Goal: Transaction & Acquisition: Purchase product/service

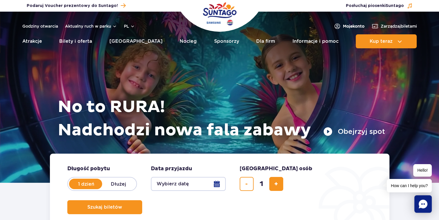
click at [350, 27] on span "Moje konto" at bounding box center [353, 26] width 21 height 6
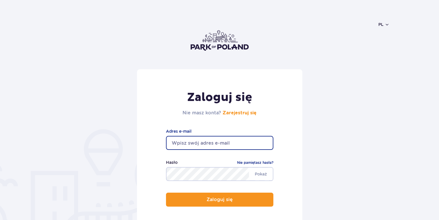
drag, startPoint x: 192, startPoint y: 149, endPoint x: 189, endPoint y: 142, distance: 7.3
click at [192, 149] on input "email" at bounding box center [219, 143] width 107 height 14
type input "[EMAIL_ADDRESS][DOMAIN_NAME]"
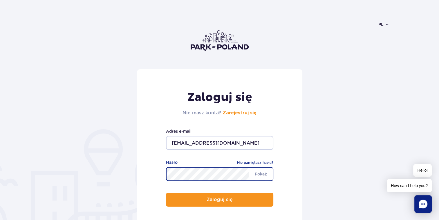
click at [166, 192] on button "Zaloguj się" at bounding box center [219, 199] width 107 height 14
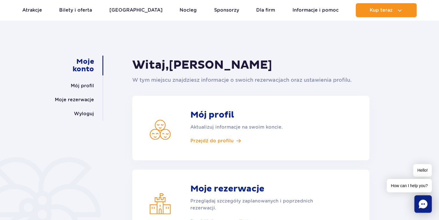
scroll to position [29, 0]
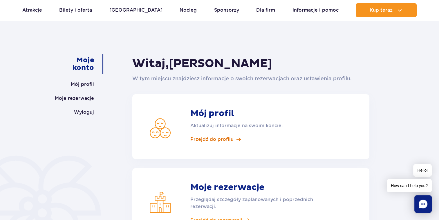
click at [221, 140] on span "Przejdź do profilu" at bounding box center [211, 139] width 43 height 6
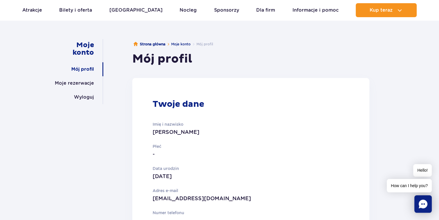
scroll to position [58, 0]
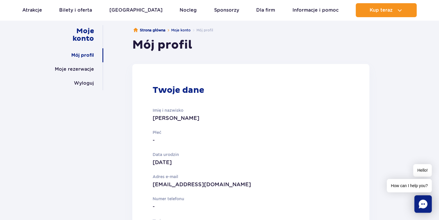
click at [170, 143] on p "-" at bounding box center [229, 140] width 152 height 8
click at [154, 139] on p "-" at bounding box center [229, 140] width 152 height 8
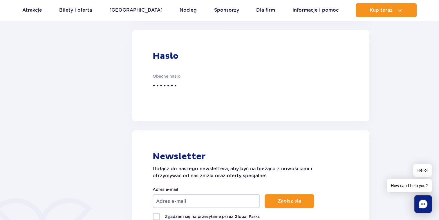
scroll to position [377, 0]
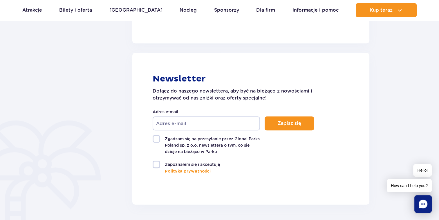
click at [215, 127] on input "Adres e-mail" at bounding box center [206, 123] width 107 height 14
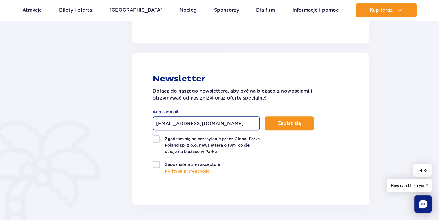
type input "[EMAIL_ADDRESS][DOMAIN_NAME]"
click at [155, 141] on label "Zgadzam się na przesyłanie przez Global Parks Poland sp. z o.o. newslettera o t…" at bounding box center [206, 145] width 107 height 20
click at [155, 136] on input "Zgadzam się na przesyłanie przez Global Parks Poland sp. z o.o. newslettera o t…" at bounding box center [156, 135] width 7 height 1
checkbox input "true"
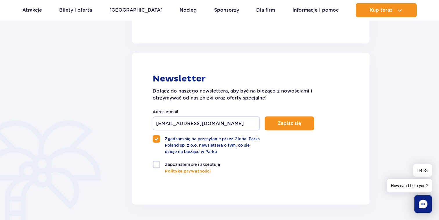
drag, startPoint x: 154, startPoint y: 166, endPoint x: 180, endPoint y: 178, distance: 28.8
click at [156, 166] on label "Zapoznałem się i akceptuję" at bounding box center [206, 164] width 107 height 8
click at [156, 161] on input "Zapoznałem się i akceptuję" at bounding box center [156, 160] width 7 height 1
checkbox input "true"
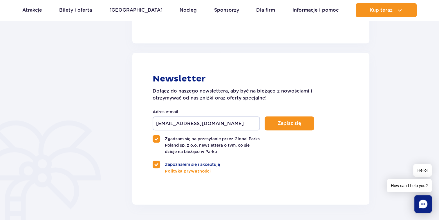
click at [296, 130] on form "wola_m@wp.pl Adres e-mail Zapisz się Zgadzam się na przesyłanie przez Global Pa…" at bounding box center [233, 141] width 161 height 66
click at [294, 129] on button "Zapisz się" at bounding box center [289, 123] width 49 height 14
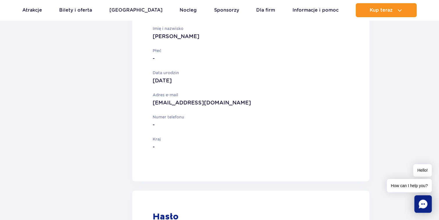
scroll to position [53, 0]
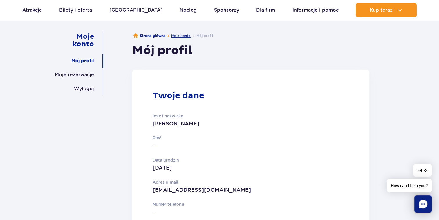
click at [181, 35] on link "Moje konto" at bounding box center [180, 35] width 19 height 4
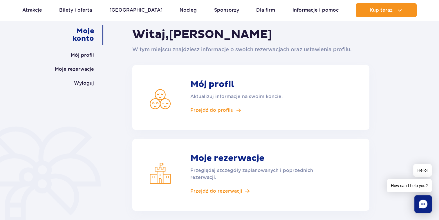
scroll to position [87, 0]
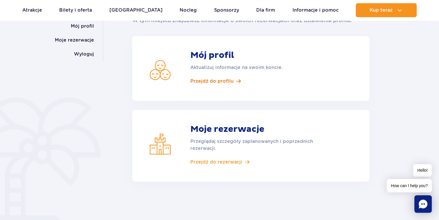
click at [211, 80] on span "Przejdź do profilu" at bounding box center [211, 81] width 43 height 6
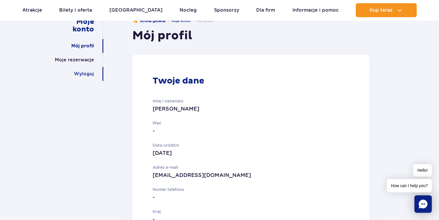
scroll to position [29, 0]
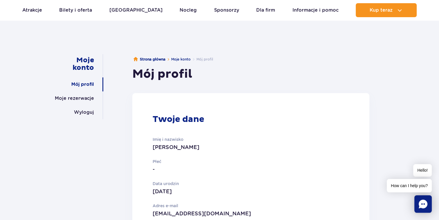
click at [161, 167] on p "-" at bounding box center [229, 169] width 152 height 8
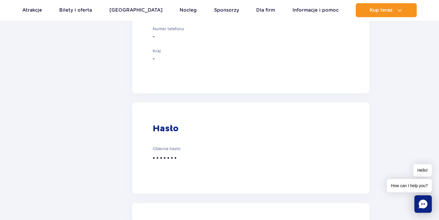
scroll to position [232, 0]
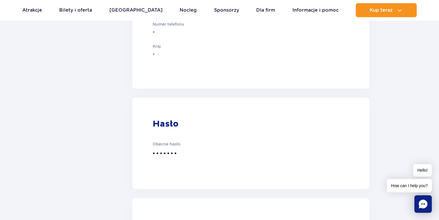
click at [171, 152] on p "•••••••" at bounding box center [229, 153] width 152 height 11
click at [168, 147] on div "Obecne hasło •••••••" at bounding box center [229, 150] width 152 height 18
drag, startPoint x: 177, startPoint y: 163, endPoint x: 174, endPoint y: 160, distance: 4.6
click at [177, 164] on article "Hasło Obecne hasło •••••••" at bounding box center [250, 143] width 237 height 91
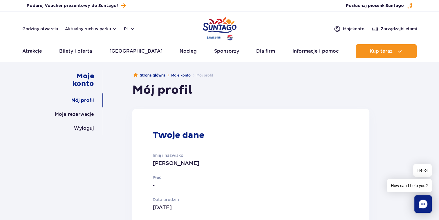
scroll to position [0, 0]
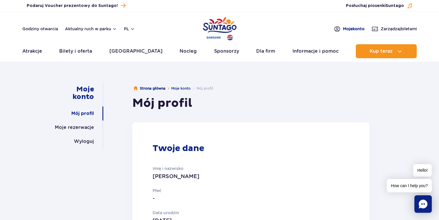
click at [353, 27] on span "Moje konto" at bounding box center [353, 29] width 21 height 6
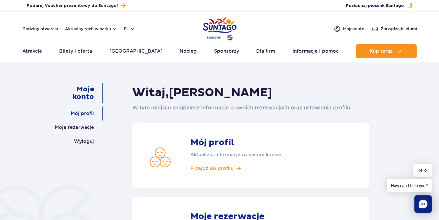
click at [78, 114] on link "Mój profil" at bounding box center [82, 113] width 23 height 14
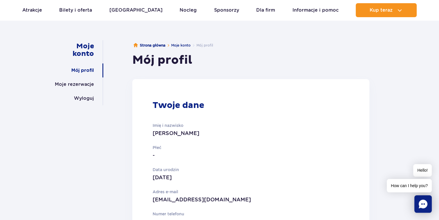
scroll to position [29, 0]
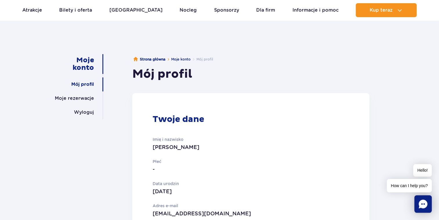
click at [87, 69] on link "Moje konto" at bounding box center [75, 64] width 38 height 20
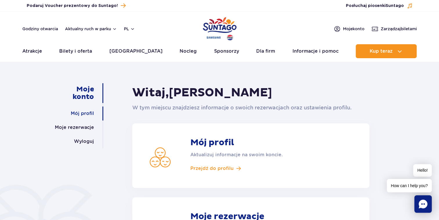
click at [83, 114] on link "Mój profil" at bounding box center [82, 113] width 23 height 14
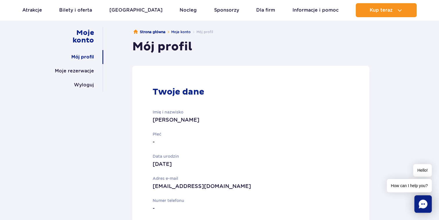
scroll to position [87, 0]
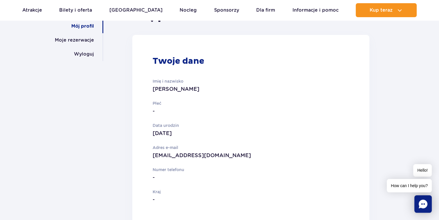
click at [157, 113] on p "-" at bounding box center [229, 111] width 152 height 8
drag, startPoint x: 157, startPoint y: 112, endPoint x: 149, endPoint y: 110, distance: 8.4
click at [154, 112] on p "-" at bounding box center [229, 111] width 152 height 8
drag, startPoint x: 149, startPoint y: 110, endPoint x: 152, endPoint y: 113, distance: 4.4
click at [152, 113] on article "Twoje dane Imię i nazwisko Maciej Wolański Płeć - Data urodzin 21 Kwiecień 1978…" at bounding box center [250, 134] width 237 height 199
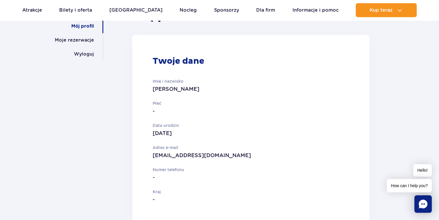
click at [155, 113] on p "-" at bounding box center [229, 111] width 152 height 8
click at [156, 114] on p "-" at bounding box center [229, 111] width 152 height 8
click at [156, 115] on div "Imię i nazwisko Maciej Wolański Płeć - Data urodzin 21 Kwiecień 1978 Adres e-ma…" at bounding box center [229, 137] width 152 height 132
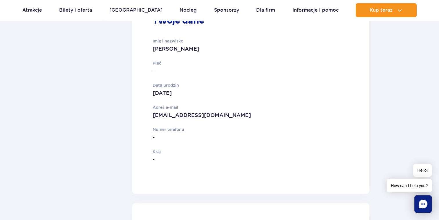
scroll to position [29, 0]
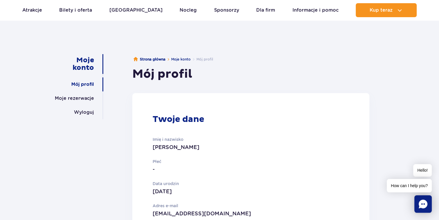
click at [84, 66] on link "Moje konto" at bounding box center [75, 64] width 38 height 20
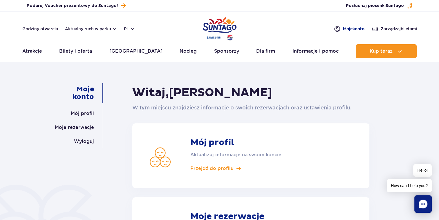
click at [344, 30] on span "Moje konto" at bounding box center [353, 29] width 21 height 6
click at [224, 167] on span "Przejdź do profilu" at bounding box center [211, 168] width 43 height 6
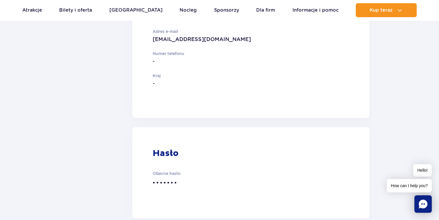
scroll to position [203, 0]
click at [174, 181] on p "•••••••" at bounding box center [229, 182] width 152 height 11
drag, startPoint x: 158, startPoint y: 179, endPoint x: 200, endPoint y: 190, distance: 43.3
click at [201, 191] on article "Hasło Obecne hasło •••••••" at bounding box center [250, 172] width 237 height 91
click at [146, 184] on article "Hasło Obecne hasło •••••••" at bounding box center [250, 172] width 237 height 91
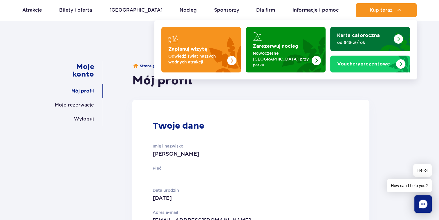
scroll to position [29, 0]
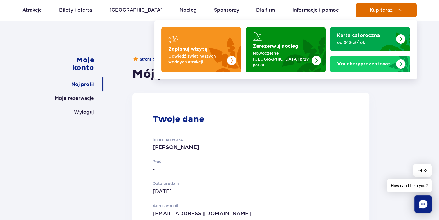
click at [376, 11] on span "Kup teraz" at bounding box center [381, 10] width 23 height 5
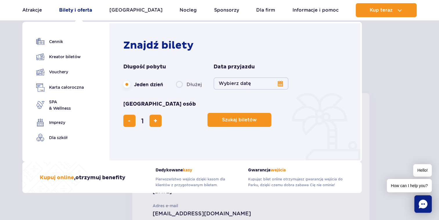
click at [74, 10] on link "Bilety i oferta" at bounding box center [75, 10] width 33 height 14
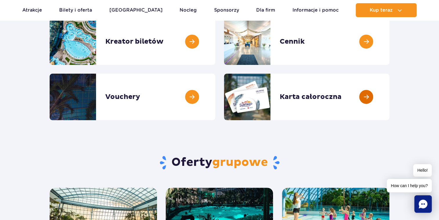
scroll to position [58, 0]
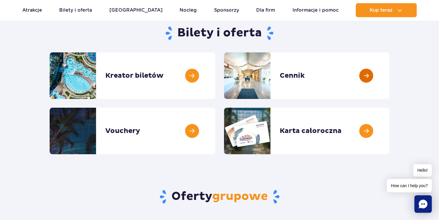
click at [390, 74] on link at bounding box center [390, 75] width 0 height 46
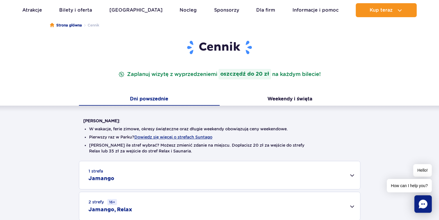
scroll to position [58, 0]
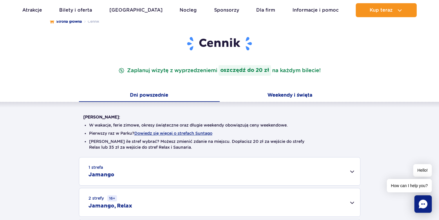
click at [276, 96] on button "Weekendy i święta" at bounding box center [290, 95] width 141 height 12
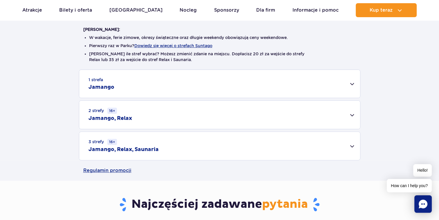
scroll to position [145, 0]
click at [107, 86] on h2 "Jamango" at bounding box center [102, 87] width 26 height 7
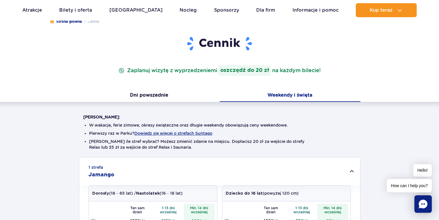
scroll to position [29, 0]
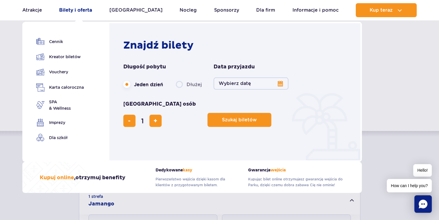
click at [92, 12] on link "Bilety i oferta" at bounding box center [75, 10] width 33 height 14
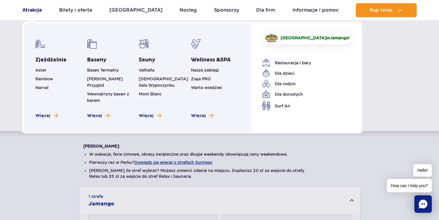
click at [31, 10] on link "Atrakcje" at bounding box center [32, 10] width 20 height 14
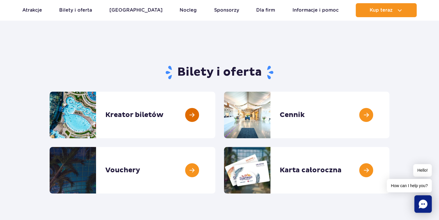
scroll to position [29, 0]
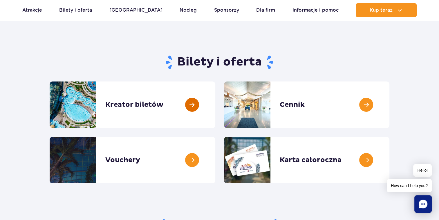
click at [215, 109] on link at bounding box center [215, 104] width 0 height 46
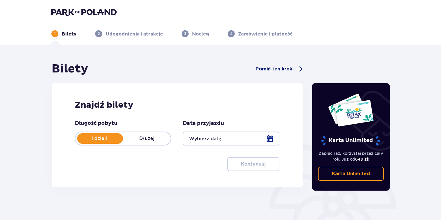
click at [267, 69] on span "Pomiń ten krok" at bounding box center [274, 69] width 37 height 6
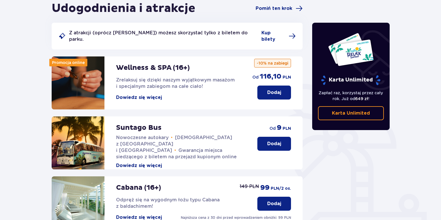
scroll to position [28, 0]
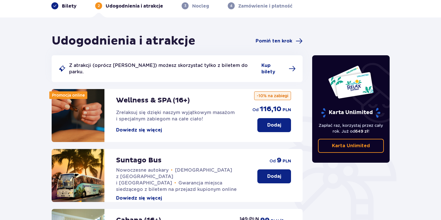
drag, startPoint x: 53, startPoint y: 5, endPoint x: 26, endPoint y: 3, distance: 27.0
click at [53, 5] on span at bounding box center [55, 6] width 4 height 4
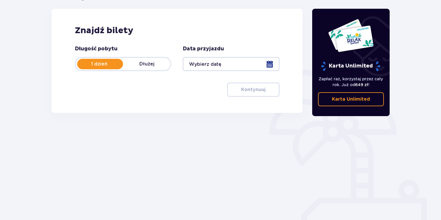
scroll to position [76, 0]
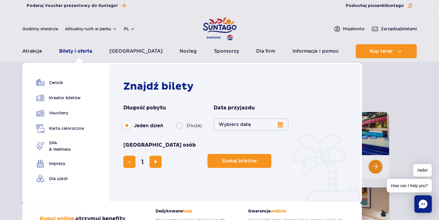
click at [80, 50] on link "Bilety i oferta" at bounding box center [75, 51] width 33 height 14
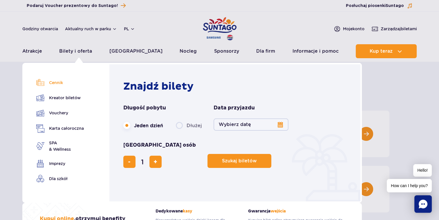
click at [57, 82] on link "Cennik" at bounding box center [60, 82] width 48 height 8
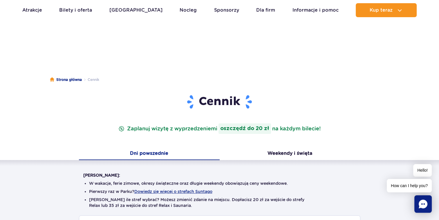
scroll to position [29, 0]
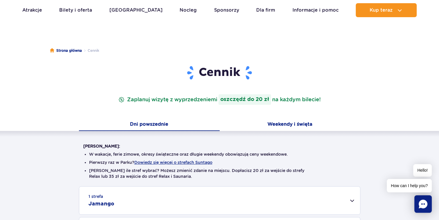
click at [284, 127] on button "Weekendy i święta" at bounding box center [290, 124] width 141 height 12
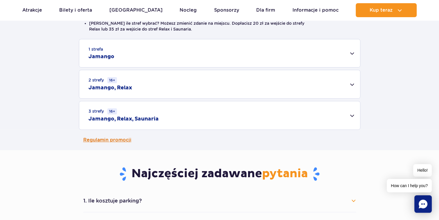
scroll to position [174, 0]
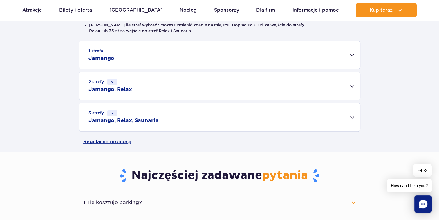
click at [352, 52] on div "1 strefa Jamango" at bounding box center [219, 55] width 281 height 28
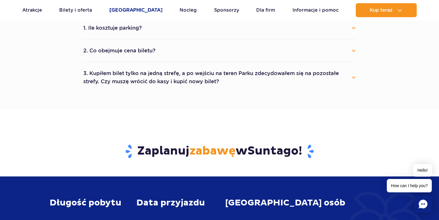
scroll to position [523, 0]
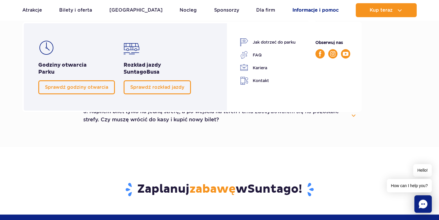
click at [307, 10] on link "Informacje i pomoc" at bounding box center [316, 10] width 46 height 14
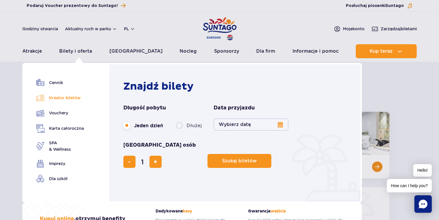
click at [72, 98] on link "Kreator biletów" at bounding box center [60, 97] width 48 height 8
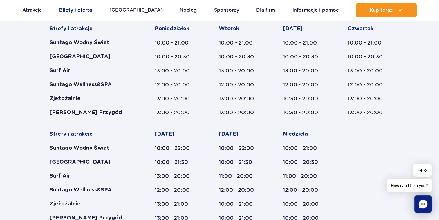
scroll to position [290, 0]
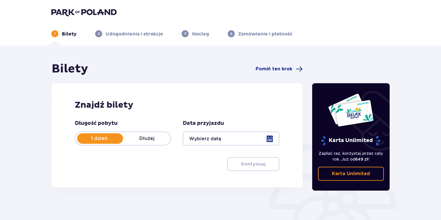
click at [250, 139] on div at bounding box center [231, 138] width 96 height 14
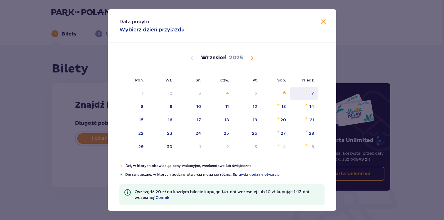
click at [308, 96] on div "7" at bounding box center [304, 93] width 28 height 13
click at [313, 93] on div "7" at bounding box center [312, 93] width 3 height 6
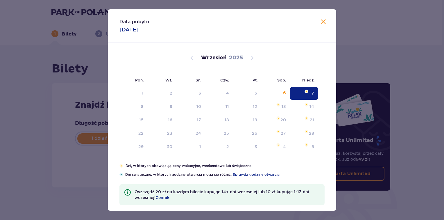
type input "07.09.25"
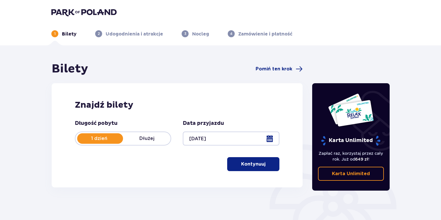
click at [264, 164] on span "button" at bounding box center [266, 163] width 7 height 7
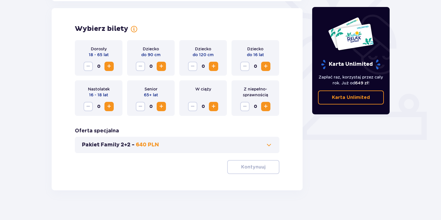
scroll to position [161, 0]
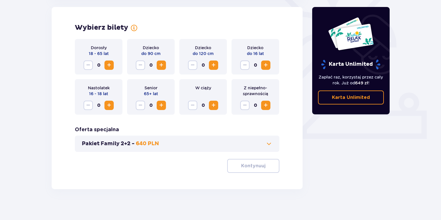
click at [112, 67] on span "Increase" at bounding box center [109, 65] width 7 height 7
click at [216, 64] on span "Increase" at bounding box center [213, 65] width 7 height 7
click at [266, 64] on span "Increase" at bounding box center [265, 65] width 7 height 7
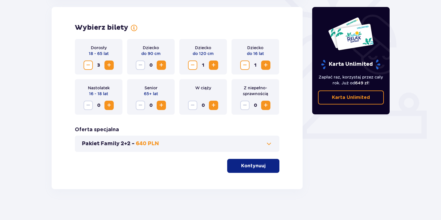
click at [266, 64] on span "Increase" at bounding box center [265, 65] width 7 height 7
click at [241, 167] on p "Kontynuuj" at bounding box center [253, 165] width 24 height 6
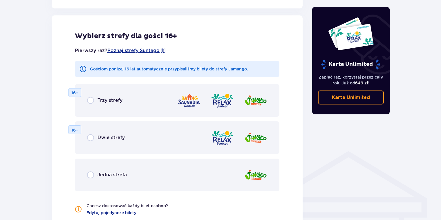
scroll to position [322, 0]
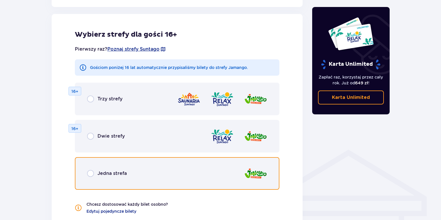
click at [91, 170] on input "radio" at bounding box center [90, 173] width 7 height 7
radio input "true"
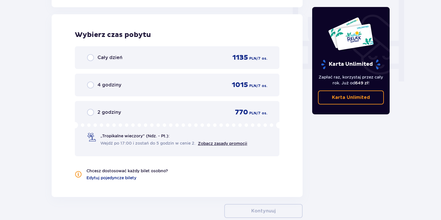
scroll to position [545, 0]
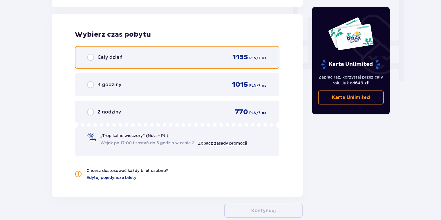
click at [88, 55] on input "radio" at bounding box center [90, 57] width 7 height 7
radio input "true"
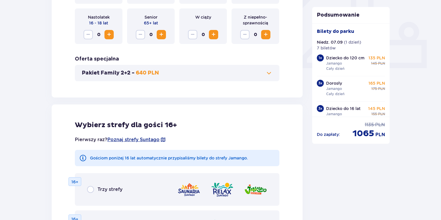
scroll to position [232, 0]
click at [270, 71] on span at bounding box center [269, 72] width 7 height 7
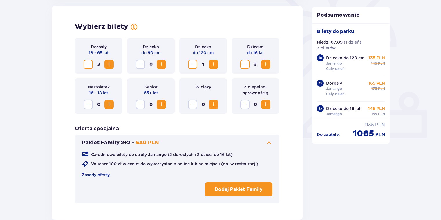
scroll to position [161, 0]
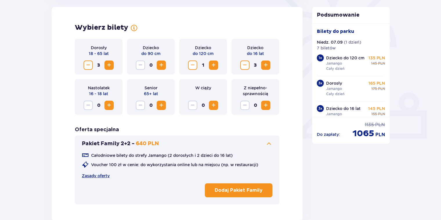
click at [242, 191] on p "Dodaj Pakiet Family" at bounding box center [239, 190] width 48 height 6
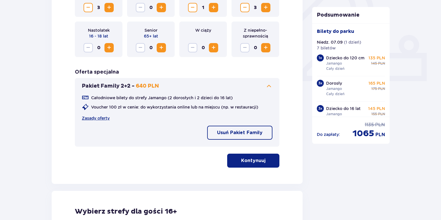
scroll to position [220, 0]
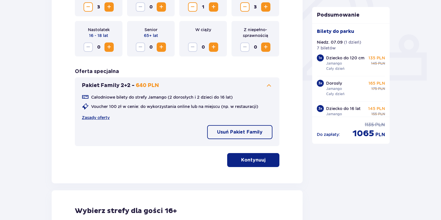
click at [260, 161] on p "Kontynuuj" at bounding box center [253, 160] width 24 height 6
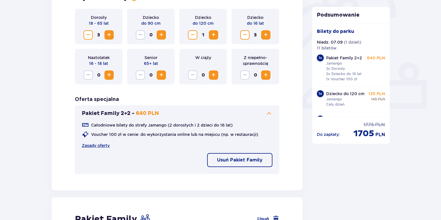
scroll to position [178, 0]
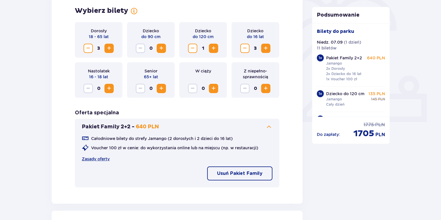
click at [235, 176] on button "Usuń Pakiet Family" at bounding box center [239, 173] width 65 height 14
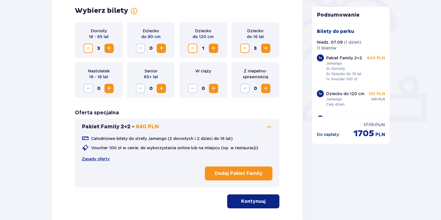
click at [253, 202] on p "Kontynuuj" at bounding box center [253, 201] width 24 height 6
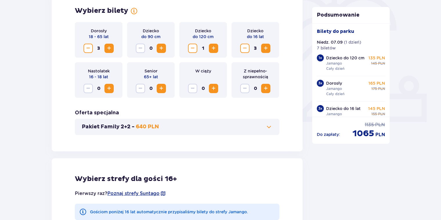
scroll to position [149, 0]
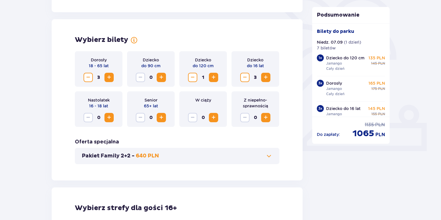
click at [88, 80] on span "Decrease" at bounding box center [88, 77] width 7 height 7
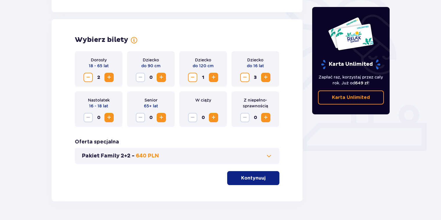
click at [139, 155] on p "640 PLN" at bounding box center [147, 155] width 23 height 7
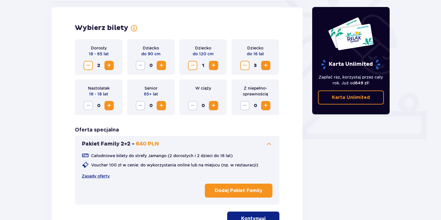
scroll to position [161, 0]
click at [98, 175] on link "Zasady oferty" at bounding box center [96, 175] width 28 height 6
click at [94, 68] on span "2" at bounding box center [98, 64] width 9 height 9
click at [91, 66] on span "Decrease" at bounding box center [88, 65] width 7 height 7
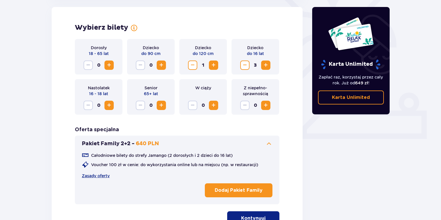
click at [194, 65] on span "Decrease" at bounding box center [192, 65] width 7 height 7
click at [244, 67] on span "Decrease" at bounding box center [245, 65] width 7 height 7
drag, startPoint x: 244, startPoint y: 67, endPoint x: 249, endPoint y: 67, distance: 5.0
click at [250, 67] on div "2" at bounding box center [255, 64] width 30 height 9
click at [248, 67] on span "Decrease" at bounding box center [245, 65] width 7 height 7
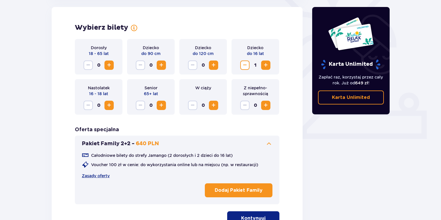
click at [248, 67] on span "Decrease" at bounding box center [245, 65] width 7 height 7
click at [117, 145] on p "Pakiet Family 2+2 -" at bounding box center [108, 143] width 53 height 7
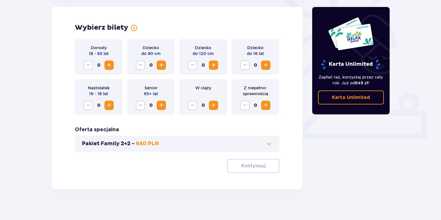
click at [122, 142] on p "Pakiet Family 2+2 -" at bounding box center [108, 143] width 53 height 7
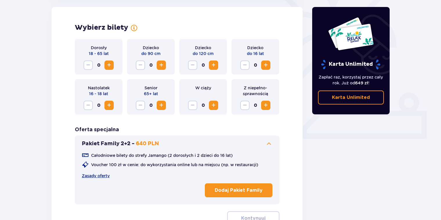
click at [243, 189] on p "Dodaj Pakiet Family" at bounding box center [239, 190] width 48 height 6
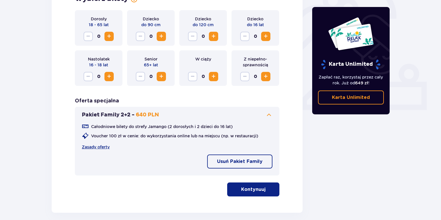
scroll to position [190, 0]
click at [276, 189] on button "Kontynuuj" at bounding box center [253, 189] width 52 height 14
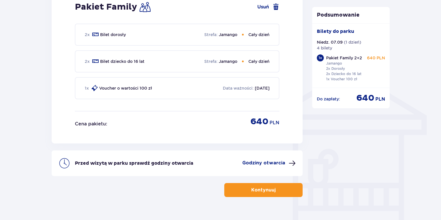
scroll to position [411, 0]
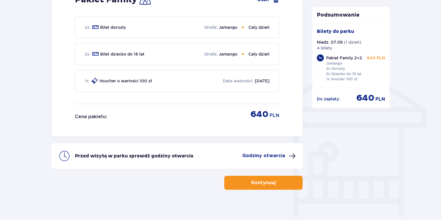
drag, startPoint x: 279, startPoint y: 180, endPoint x: 277, endPoint y: 185, distance: 4.9
click at [279, 180] on span "button" at bounding box center [277, 182] width 7 height 7
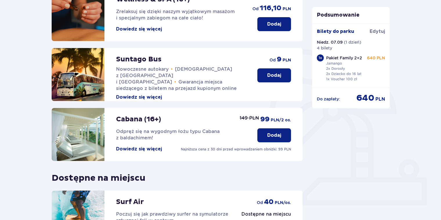
scroll to position [58, 0]
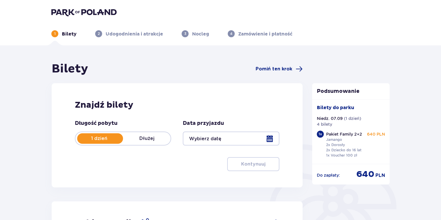
type input "07.09.25"
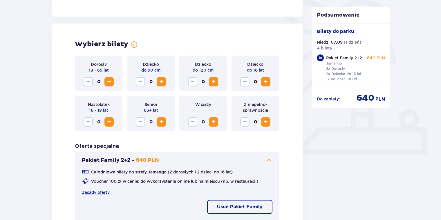
scroll to position [145, 0]
drag, startPoint x: 109, startPoint y: 81, endPoint x: 108, endPoint y: 87, distance: 5.8
click at [109, 81] on span "Increase" at bounding box center [109, 81] width 7 height 7
drag, startPoint x: 215, startPoint y: 82, endPoint x: 218, endPoint y: 105, distance: 22.8
click at [212, 82] on span "Increase" at bounding box center [213, 81] width 7 height 7
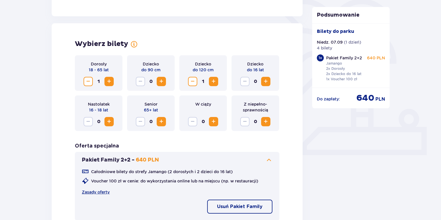
click at [262, 81] on button "Increase" at bounding box center [265, 81] width 9 height 9
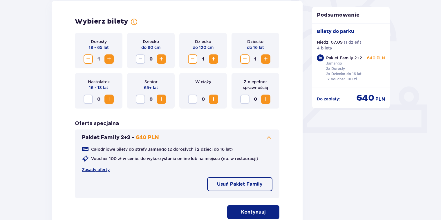
scroll to position [203, 0]
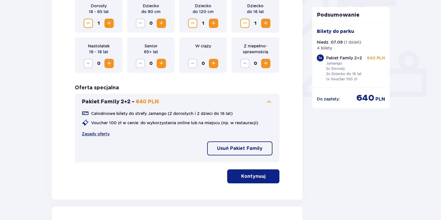
click at [251, 175] on p "Kontynuuj" at bounding box center [253, 176] width 24 height 6
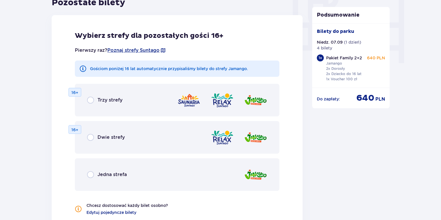
scroll to position [564, 0]
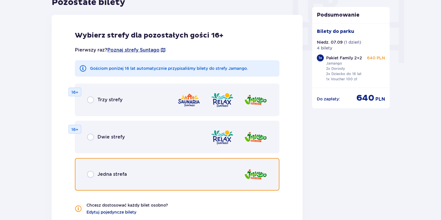
click at [91, 172] on input "radio" at bounding box center [90, 173] width 7 height 7
radio input "true"
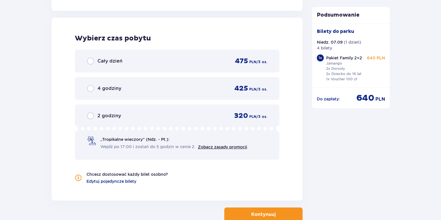
scroll to position [787, 0]
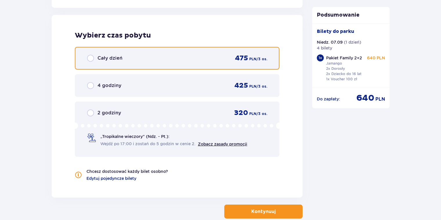
click at [89, 57] on input "radio" at bounding box center [90, 58] width 7 height 7
radio input "true"
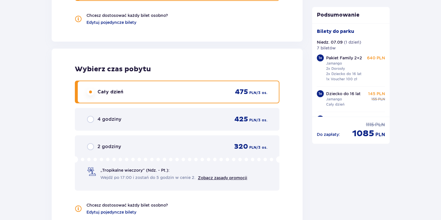
scroll to position [822, 0]
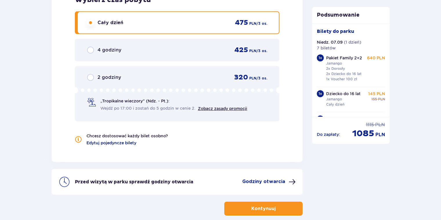
click at [121, 142] on span "Edytuj pojedyncze bilety" at bounding box center [112, 143] width 50 height 6
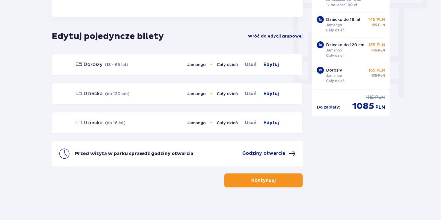
scroll to position [531, 0]
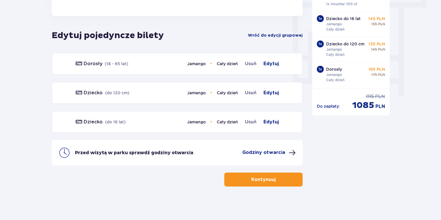
click at [257, 181] on button "Kontynuuj" at bounding box center [263, 179] width 78 height 14
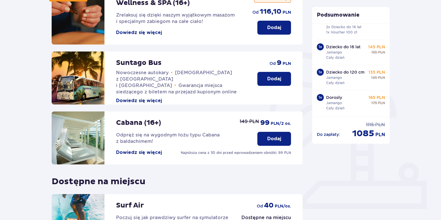
scroll to position [174, 0]
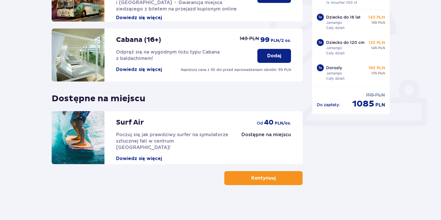
drag, startPoint x: 282, startPoint y: 178, endPoint x: 285, endPoint y: 181, distance: 4.4
click at [285, 181] on button "Kontynuuj" at bounding box center [263, 178] width 78 height 14
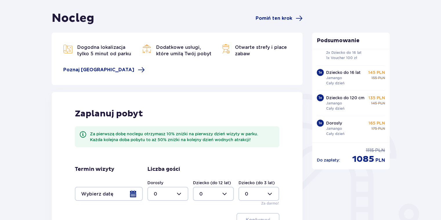
scroll to position [116, 0]
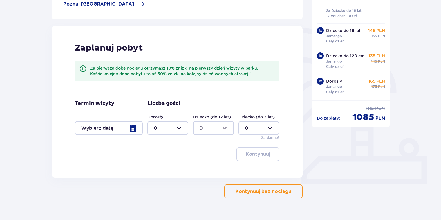
click at [267, 190] on p "Kontynuuj bez noclegu" at bounding box center [264, 191] width 56 height 6
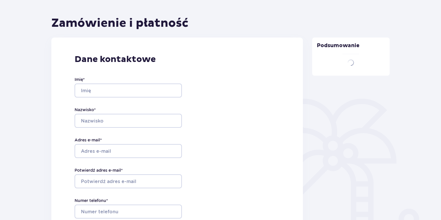
type input "[PERSON_NAME]"
type input "[EMAIL_ADDRESS][DOMAIN_NAME]"
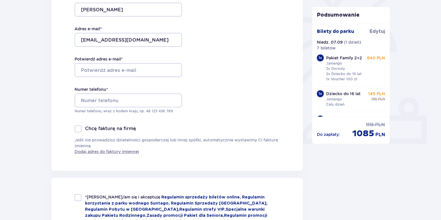
scroll to position [174, 0]
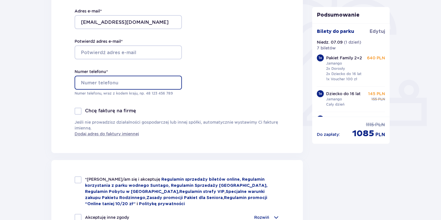
click at [82, 80] on input "Numer telefonu *" at bounding box center [128, 82] width 107 height 14
type input "609355698"
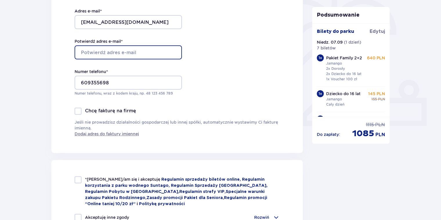
type input "[EMAIL_ADDRESS][DOMAIN_NAME]"
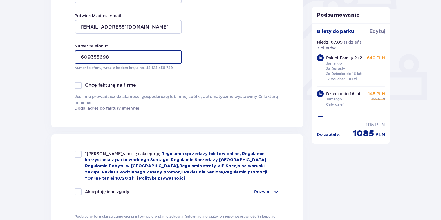
scroll to position [261, 0]
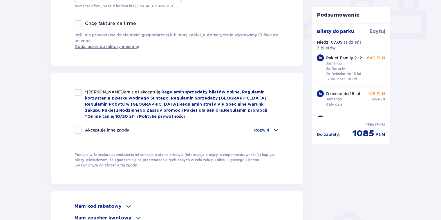
click at [77, 93] on div at bounding box center [78, 92] width 7 height 7
checkbox input "true"
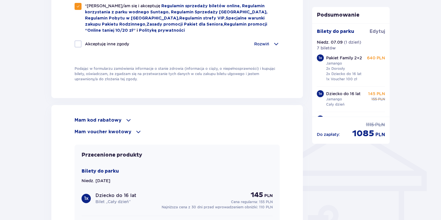
scroll to position [377, 0]
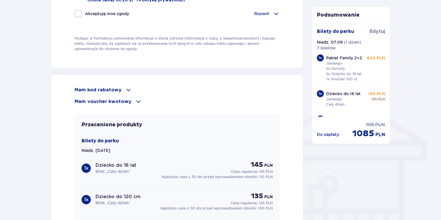
click at [122, 89] on div "Mam kod rabatowy" at bounding box center [177, 89] width 205 height 7
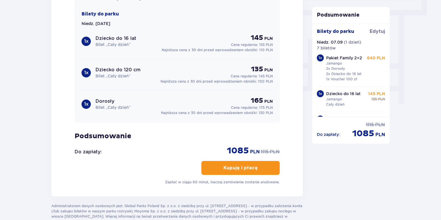
scroll to position [552, 0]
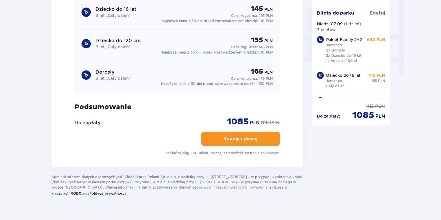
click at [242, 137] on p "Kupuję i płacę" at bounding box center [241, 138] width 34 height 6
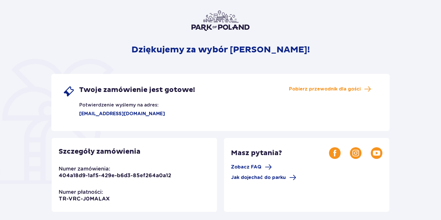
scroll to position [58, 0]
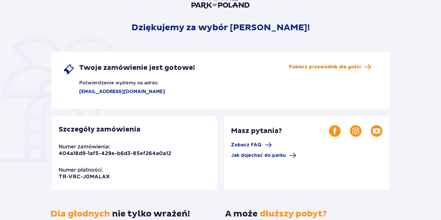
click at [319, 66] on span "Pobierz przewodnik dla gości" at bounding box center [325, 67] width 72 height 6
click at [238, 144] on span "Zobacz FAQ" at bounding box center [246, 144] width 30 height 6
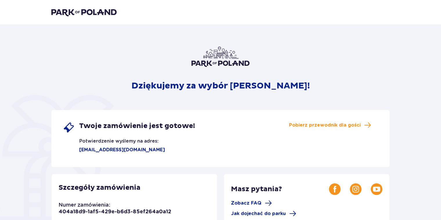
scroll to position [29, 0]
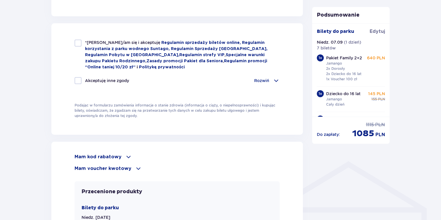
scroll to position [310, 0]
